Goal: Book appointment/travel/reservation

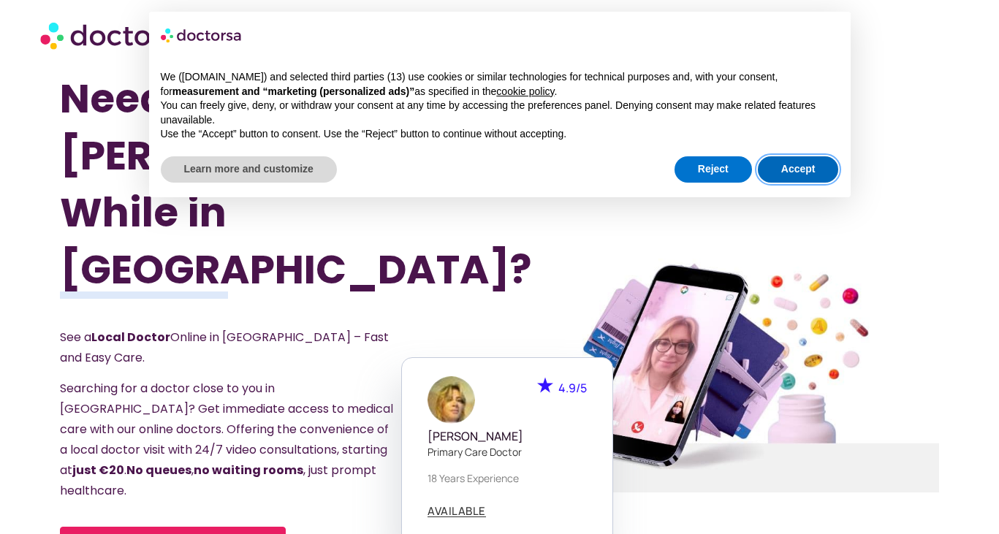
click at [790, 165] on button "Accept" at bounding box center [798, 169] width 81 height 26
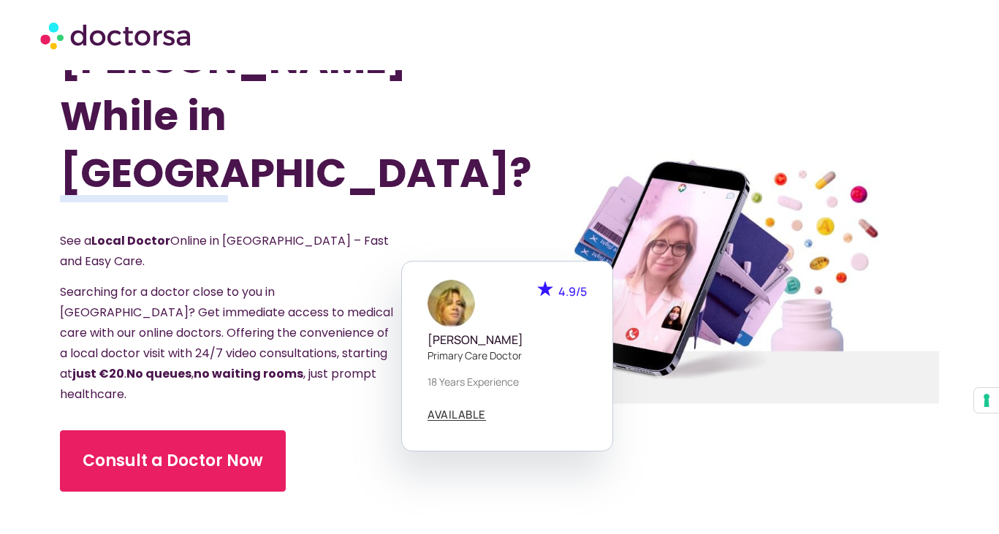
scroll to position [131, 0]
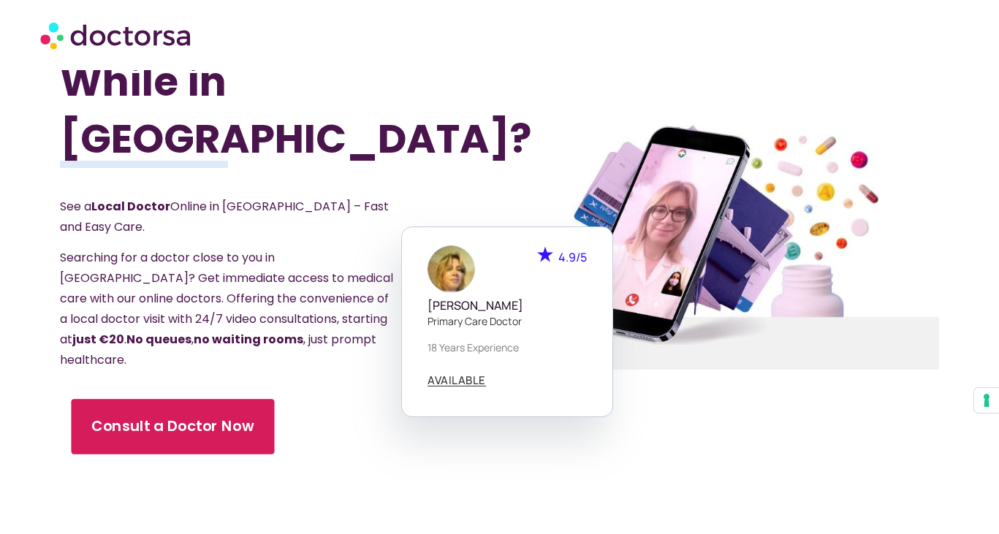
click at [176, 399] on link "Consult a Doctor Now" at bounding box center [172, 427] width 203 height 56
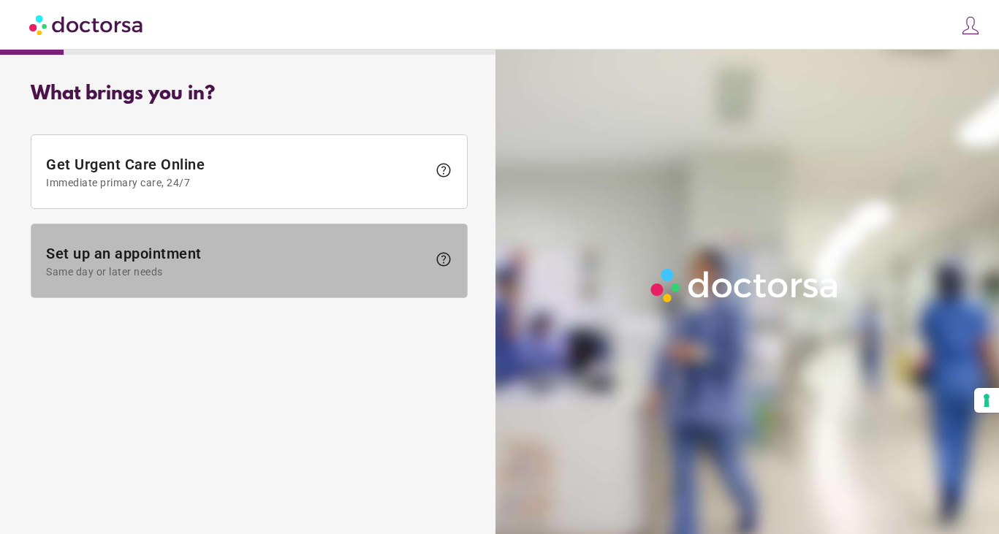
click at [144, 277] on span "Same day or later needs" at bounding box center [236, 272] width 381 height 12
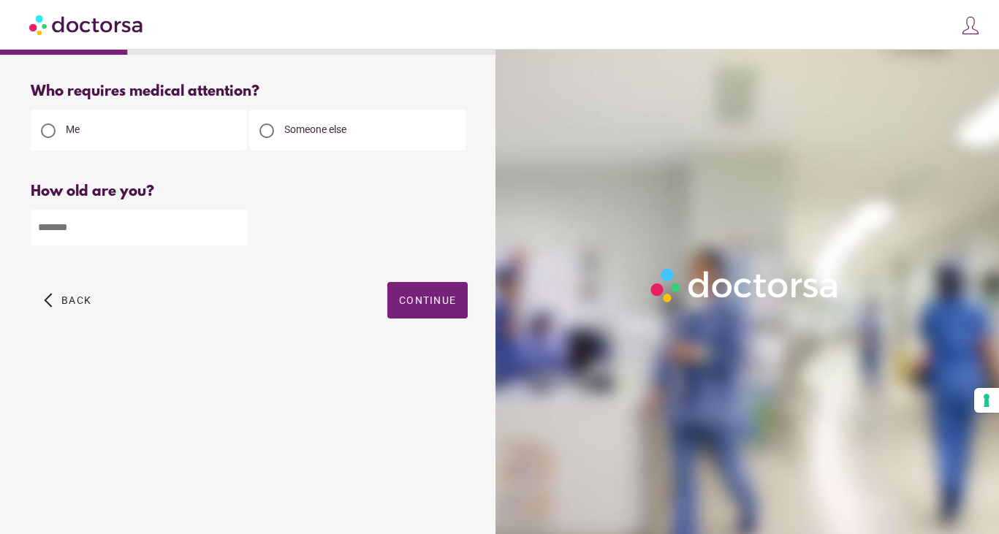
click at [156, 227] on input "number" at bounding box center [139, 228] width 216 height 36
type input "**"
click at [399, 302] on span "Continue" at bounding box center [427, 300] width 57 height 12
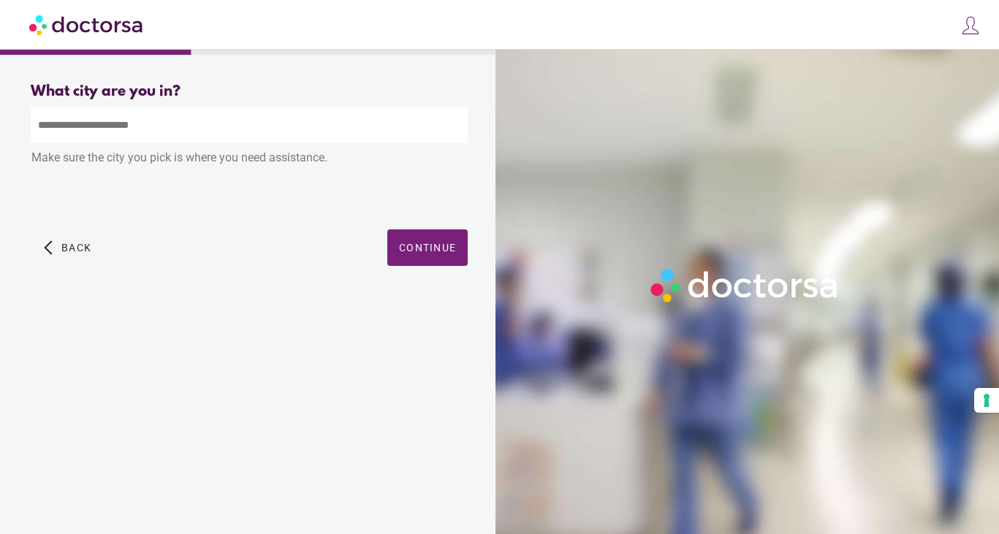
click at [300, 119] on input "text" at bounding box center [249, 125] width 437 height 36
drag, startPoint x: 300, startPoint y: 119, endPoint x: 262, endPoint y: 159, distance: 54.8
click at [262, 159] on div "Make sure the city you pick is where you need assistance." at bounding box center [249, 159] width 437 height 32
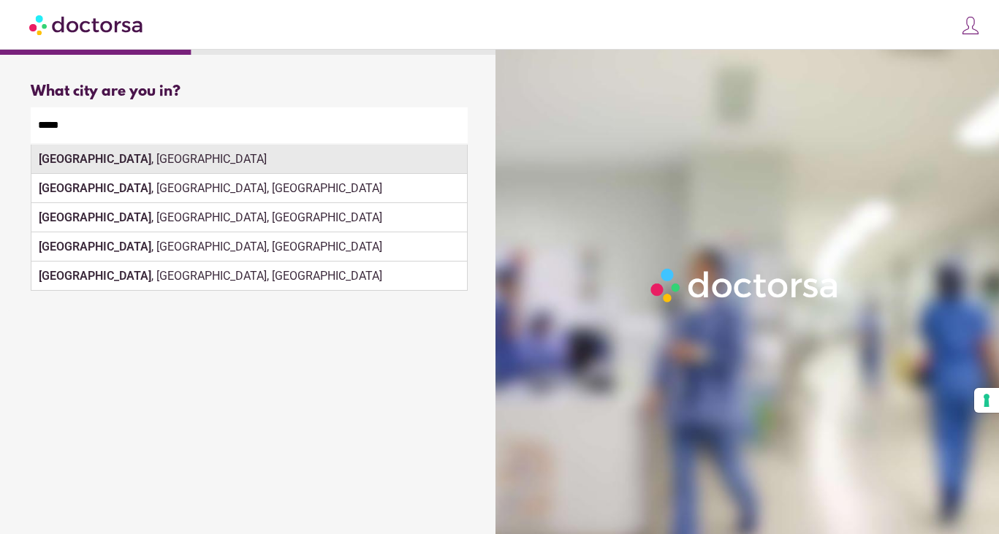
click at [248, 159] on div "[GEOGRAPHIC_DATA] , [GEOGRAPHIC_DATA]" at bounding box center [248, 159] width 435 height 29
type input "**********"
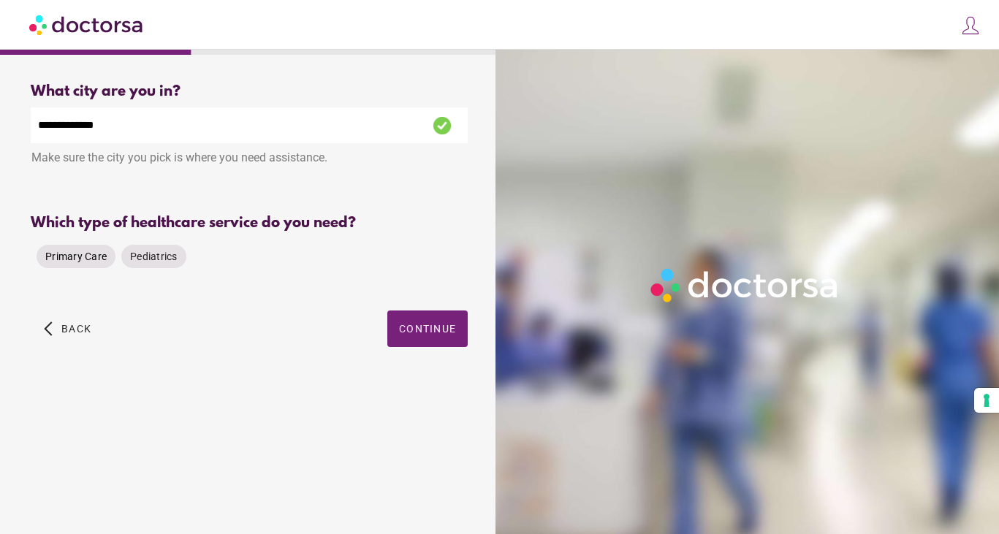
click at [73, 251] on span "Primary Care" at bounding box center [75, 257] width 61 height 12
